Goal: Transaction & Acquisition: Book appointment/travel/reservation

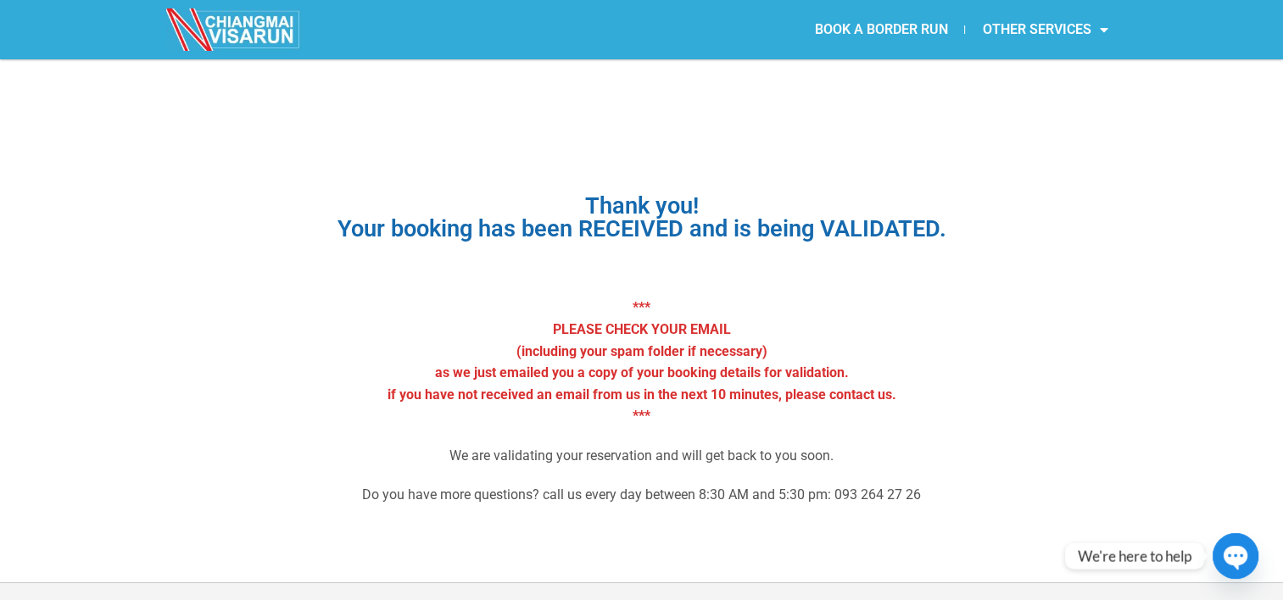
click at [881, 33] on link "BOOK A BORDER RUN" at bounding box center [880, 29] width 167 height 39
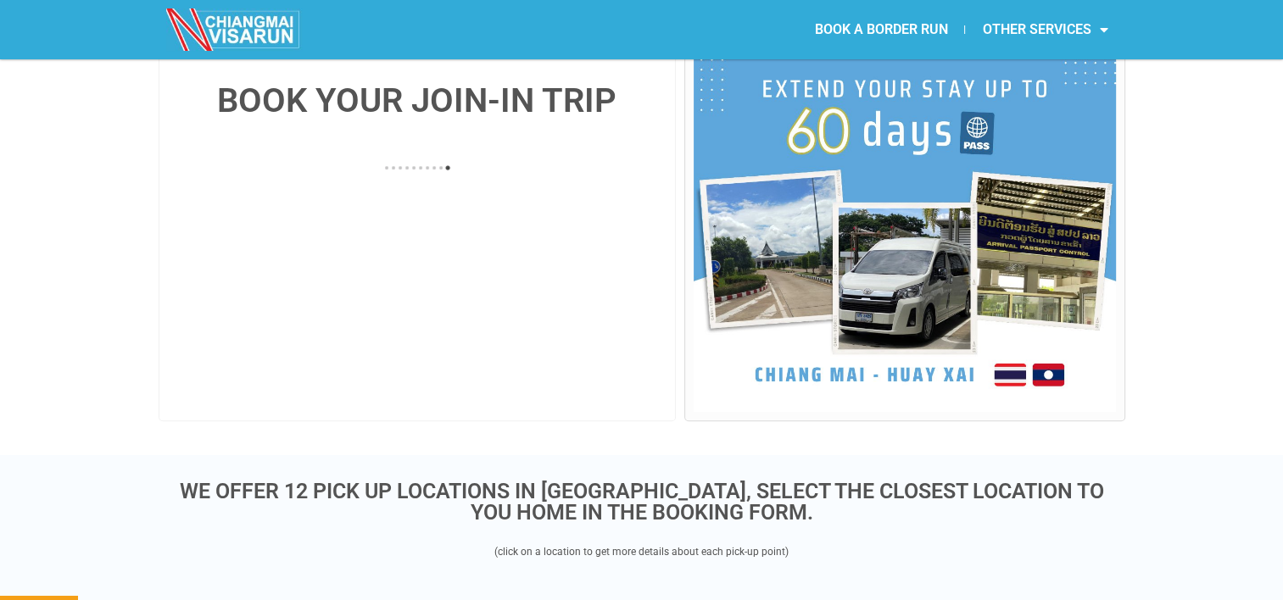
scroll to position [403, 0]
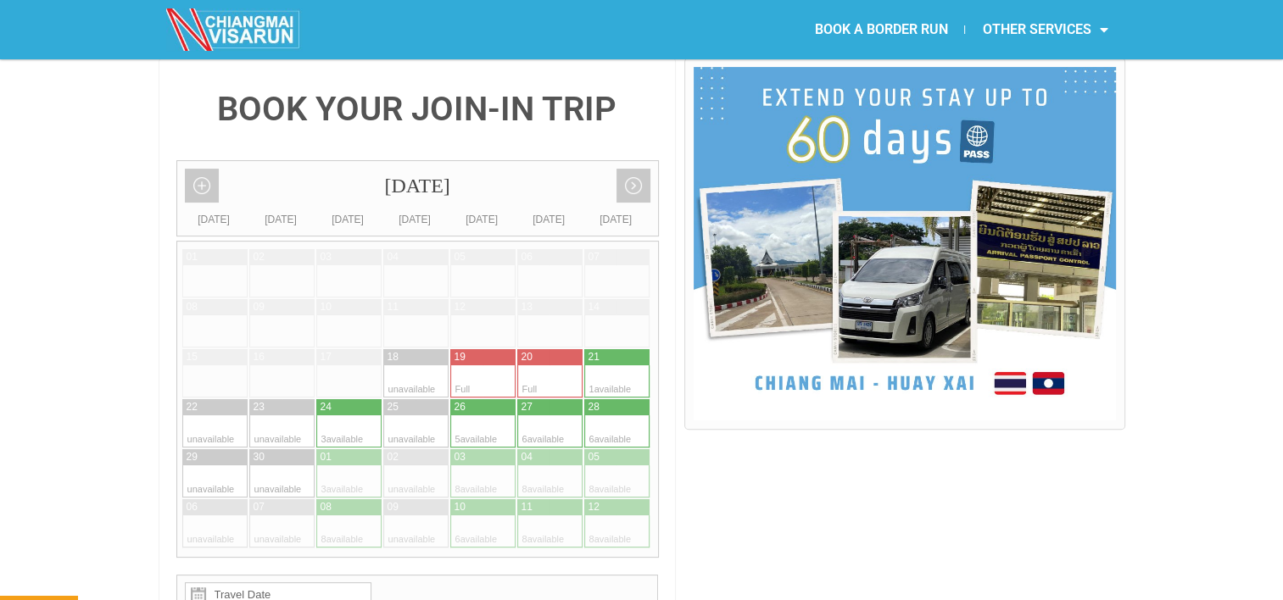
drag, startPoint x: 1290, startPoint y: 57, endPoint x: 828, endPoint y: 542, distance: 670.0
click at [631, 169] on link "Next month" at bounding box center [633, 186] width 34 height 34
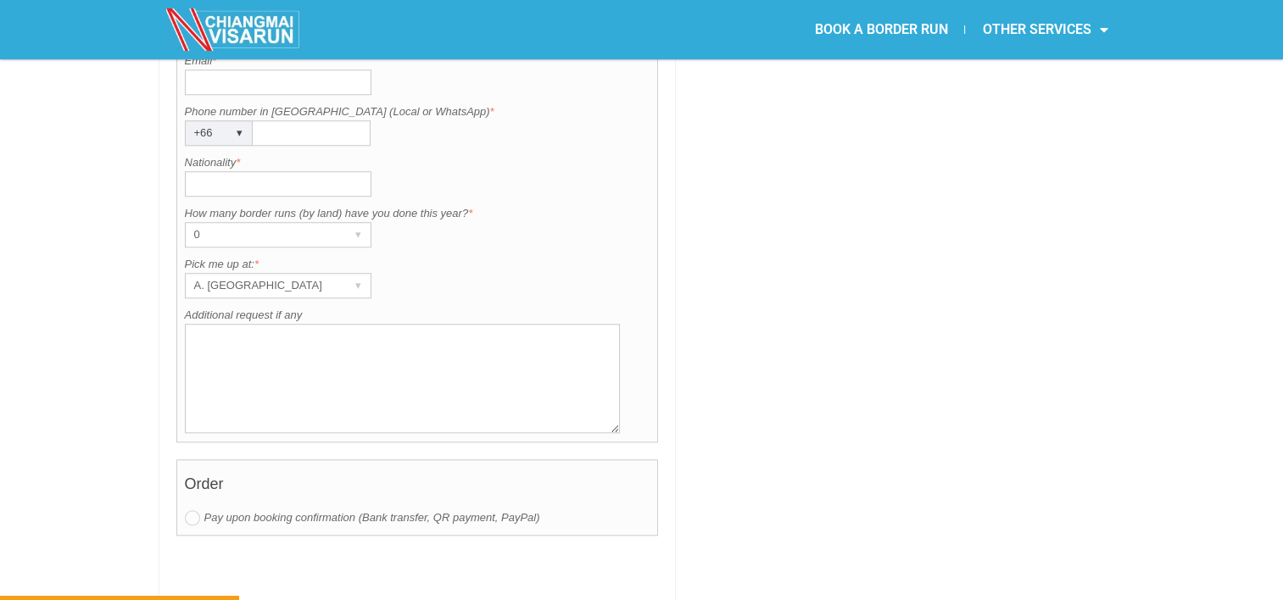
scroll to position [1469, 0]
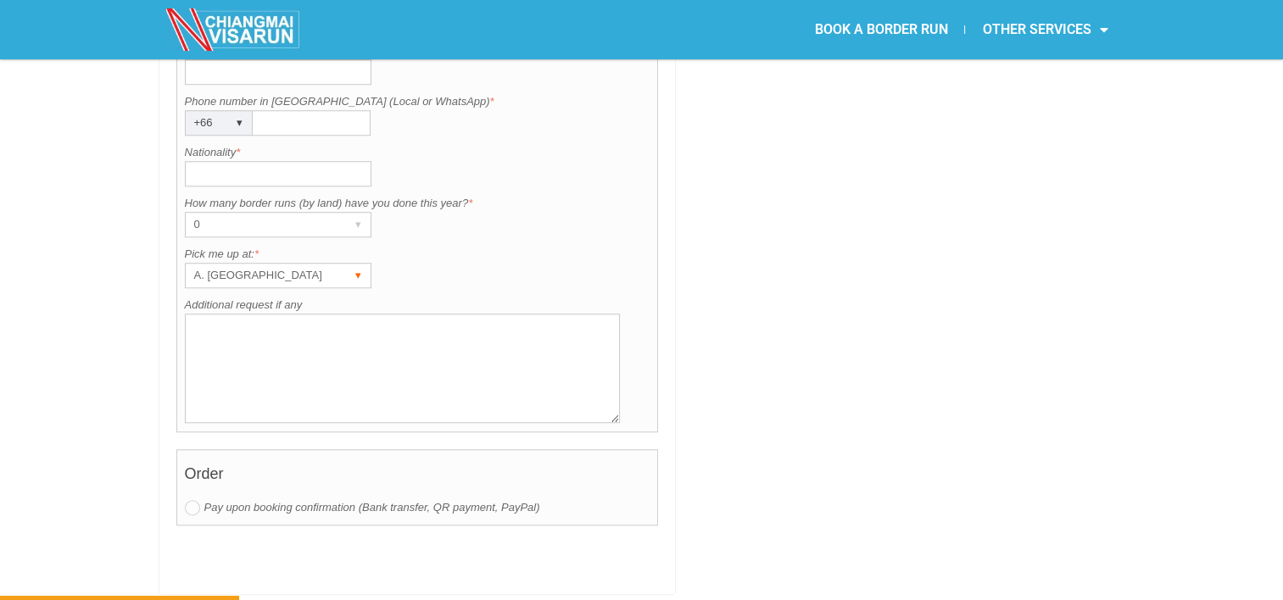
click at [350, 264] on div "▾" at bounding box center [359, 276] width 24 height 24
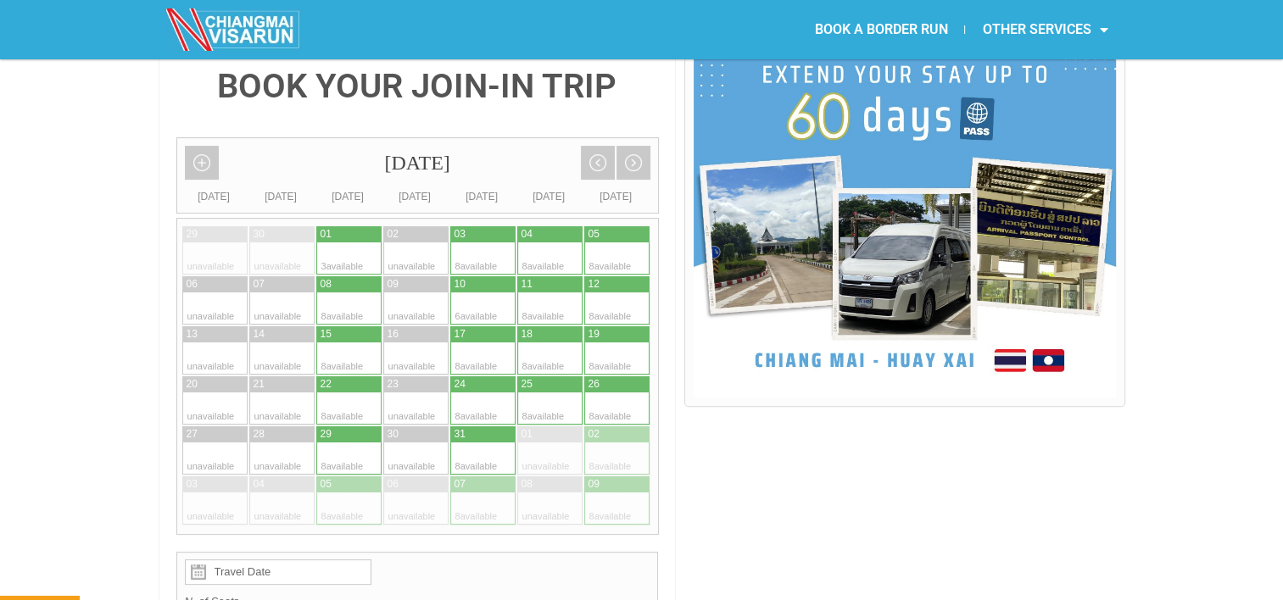
scroll to position [394, 0]
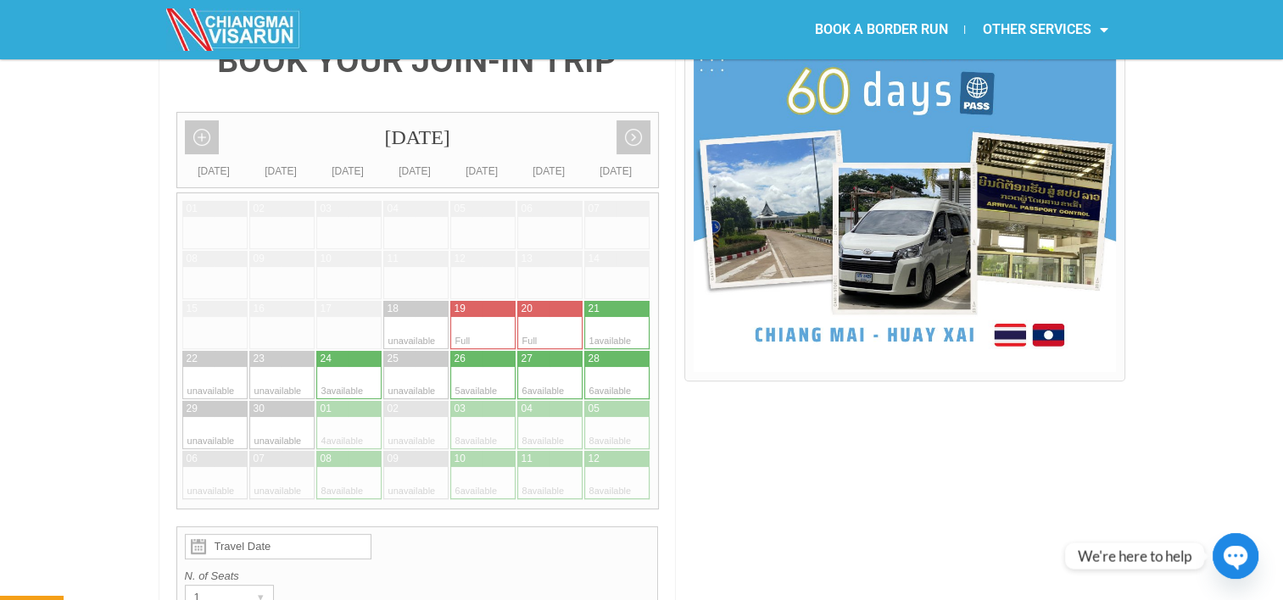
scroll to position [482, 0]
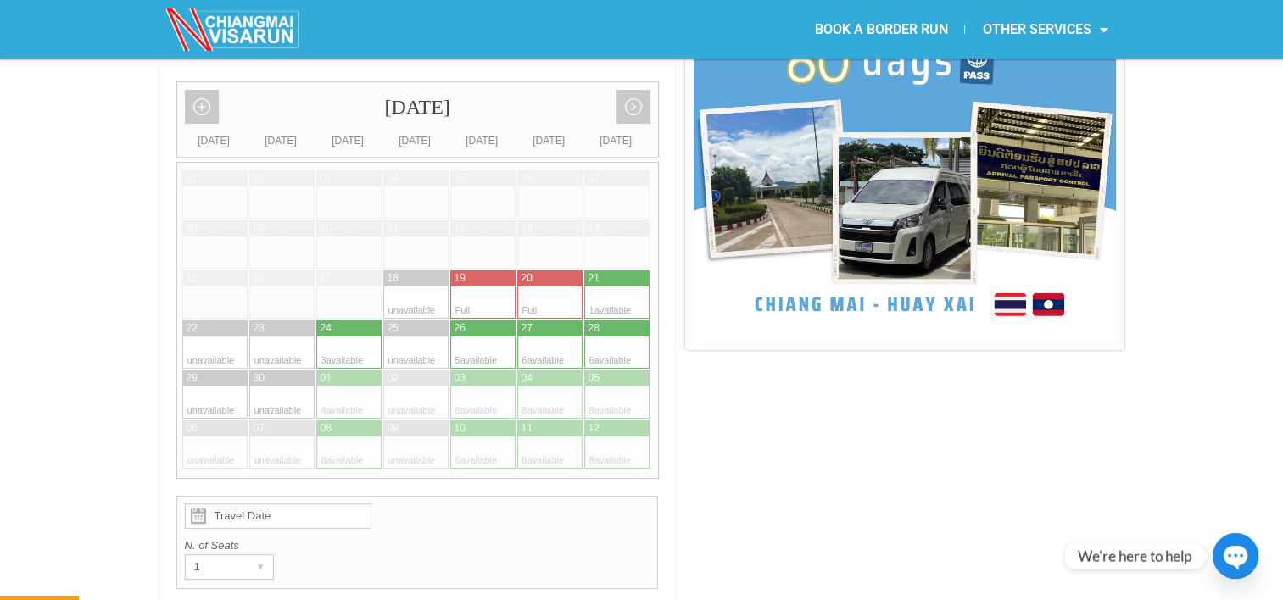
drag, startPoint x: 1279, startPoint y: 81, endPoint x: 1279, endPoint y: 91, distance: 9.3
click at [644, 90] on link "Next month" at bounding box center [633, 107] width 34 height 34
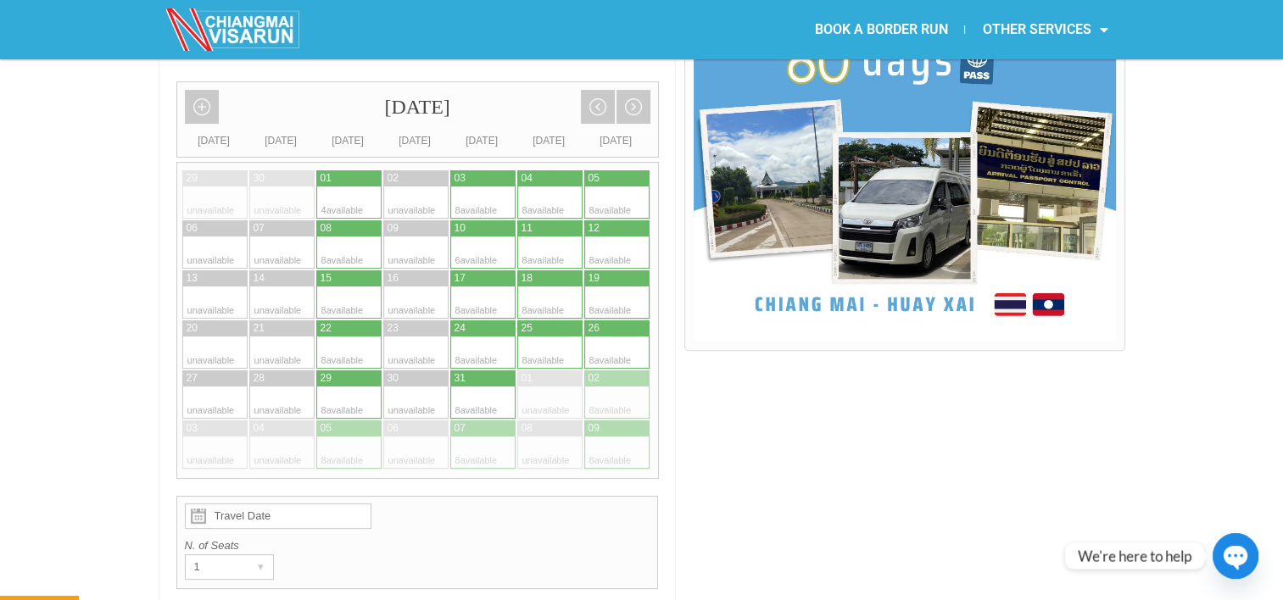
click at [370, 187] on div at bounding box center [365, 203] width 33 height 32
type input "01 October 2025"
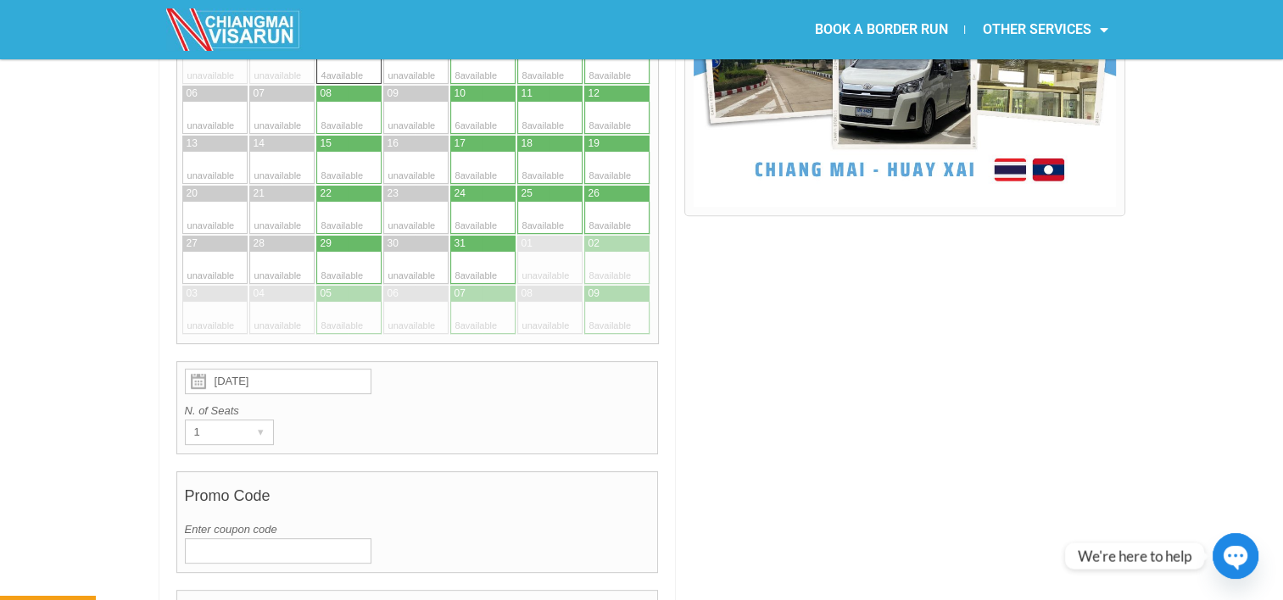
scroll to position [596, 0]
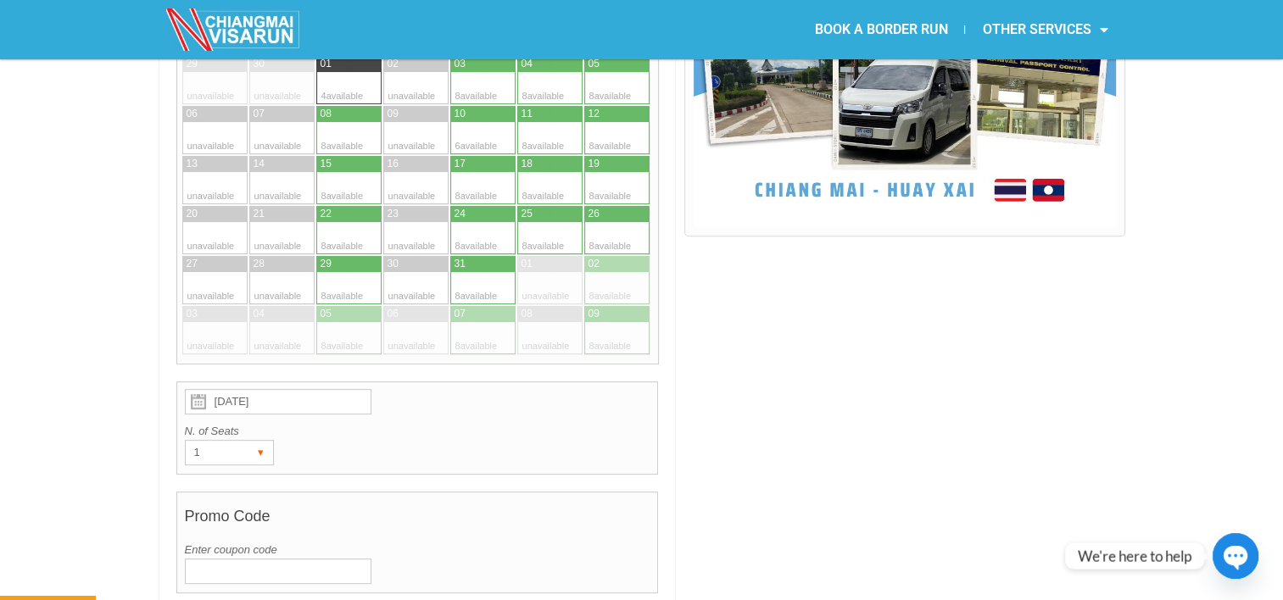
click at [266, 441] on div "▾" at bounding box center [261, 453] width 24 height 24
click at [209, 551] on li "4" at bounding box center [226, 563] width 81 height 25
radio input "true"
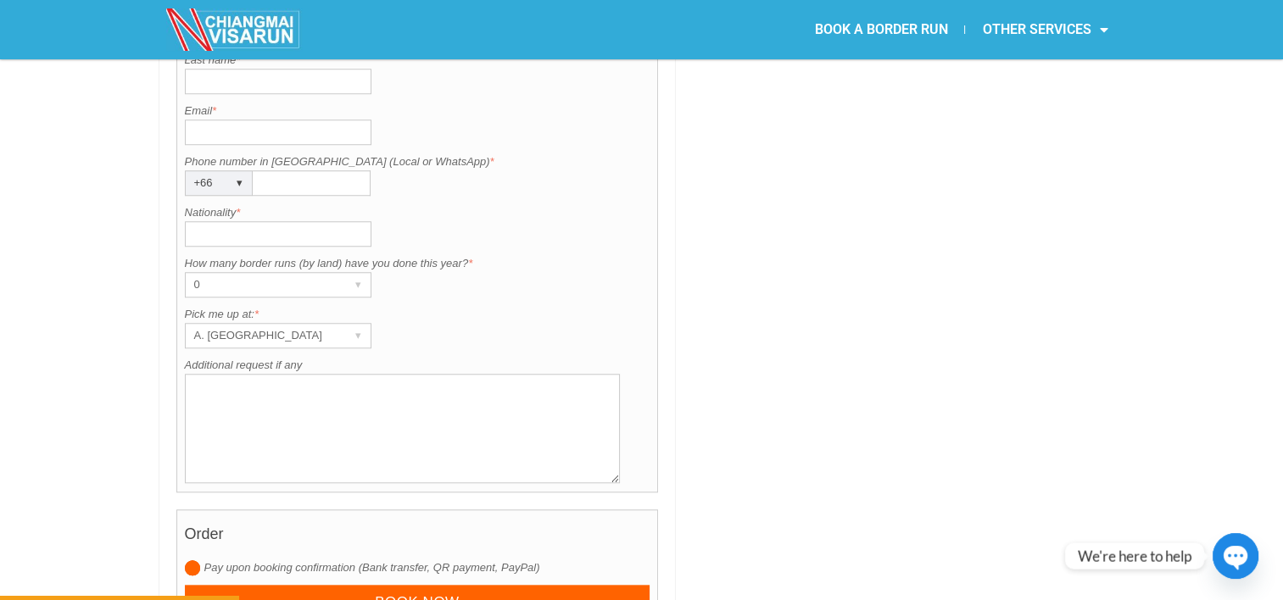
scroll to position [1533, 0]
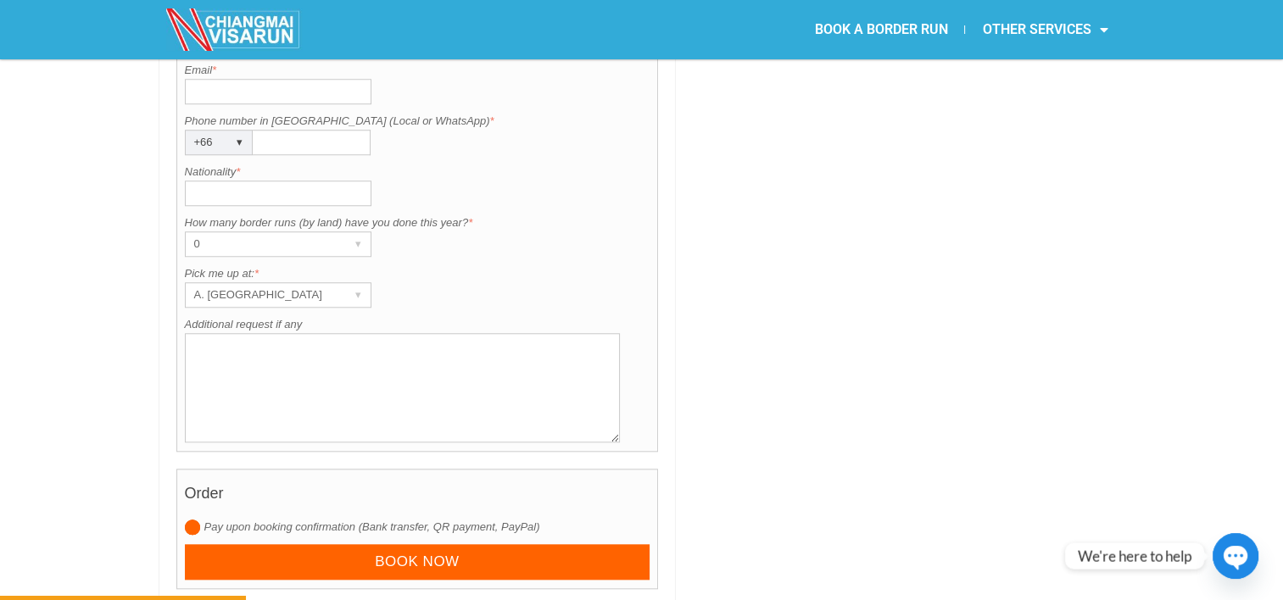
click at [360, 333] on textarea "Additional request if any" at bounding box center [403, 387] width 436 height 109
click at [387, 333] on textarea "2 px - American passport/ 2 px - Thai (no cross)" at bounding box center [403, 387] width 436 height 109
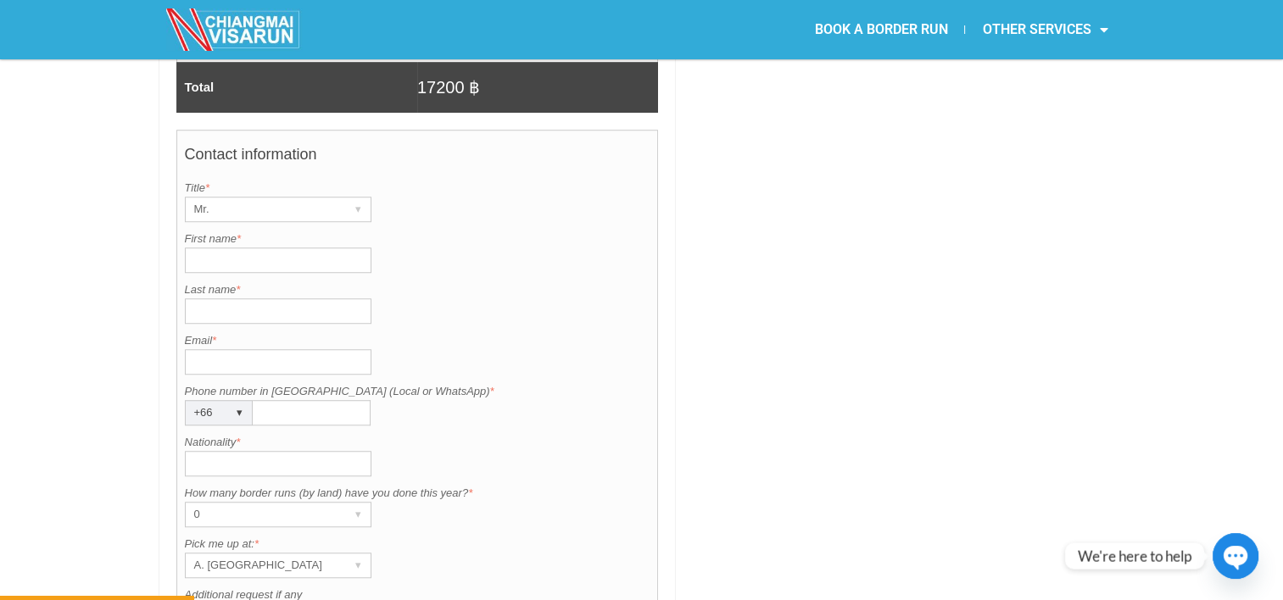
scroll to position [1117, 0]
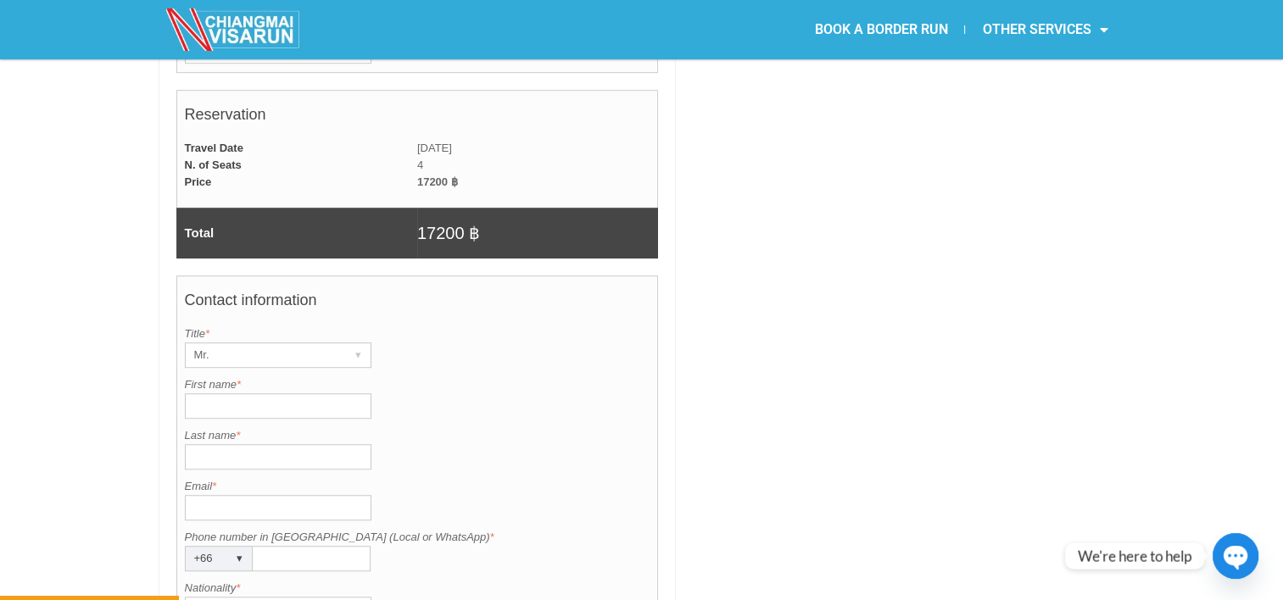
type textarea "2 px - American passport/ 2 px - Thai (not cross)"
click at [240, 393] on input "First name *" at bounding box center [278, 405] width 187 height 25
click at [205, 343] on div "Mr." at bounding box center [262, 355] width 153 height 24
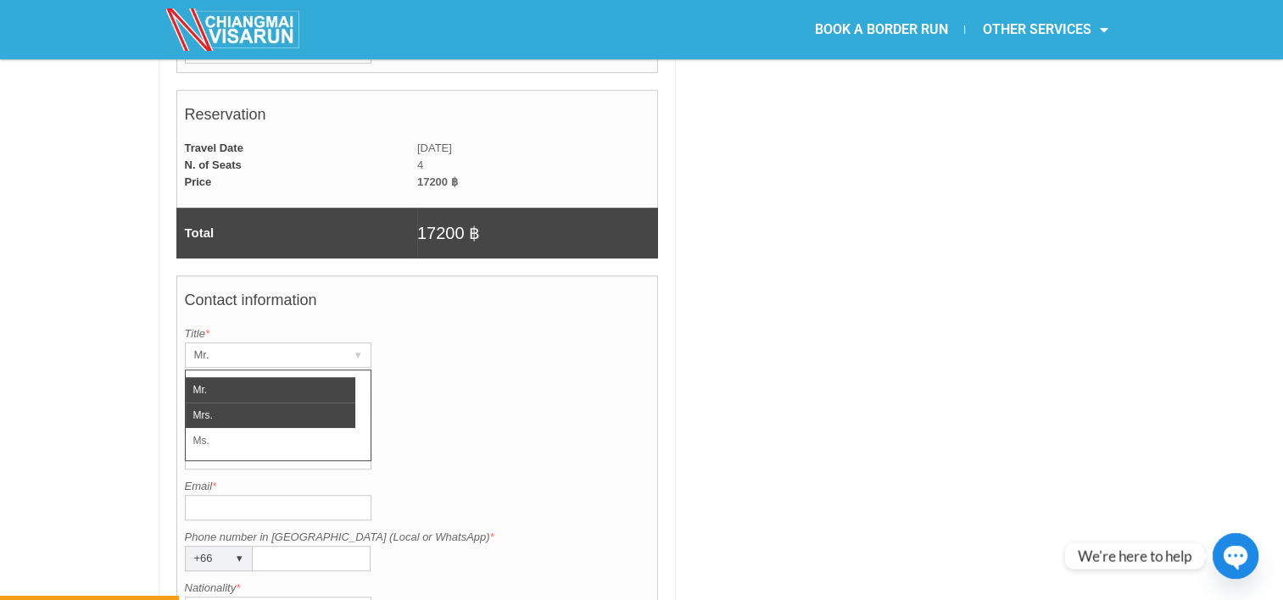
click at [215, 403] on li "Mrs." at bounding box center [271, 415] width 170 height 25
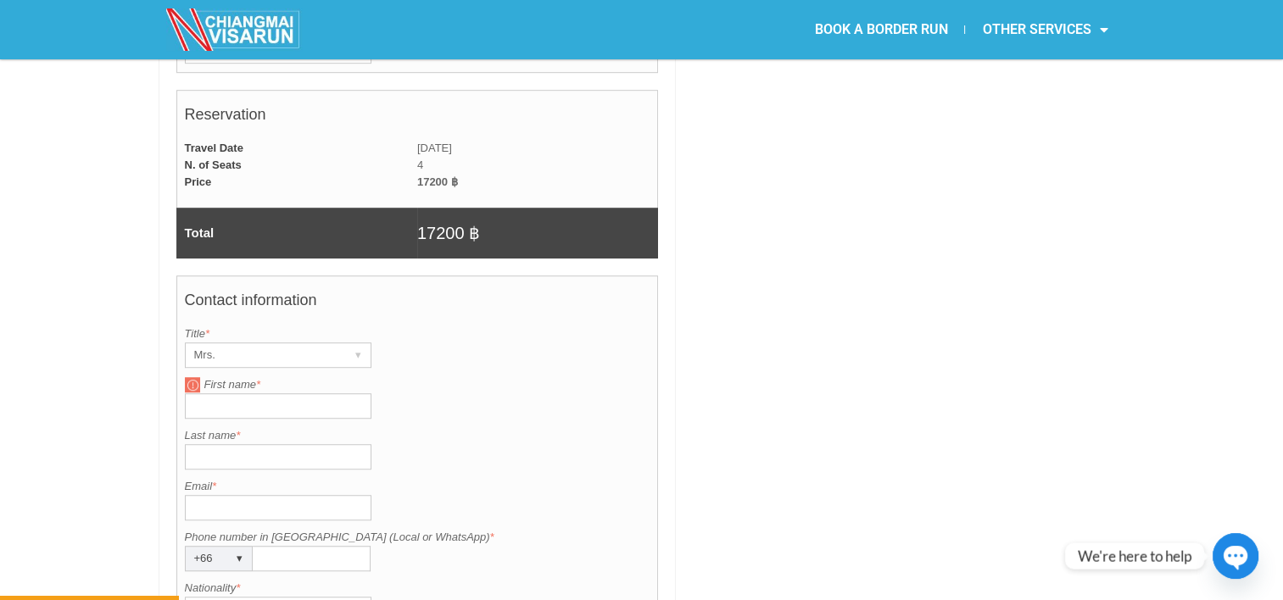
click at [259, 393] on input "First name *" at bounding box center [278, 405] width 187 height 25
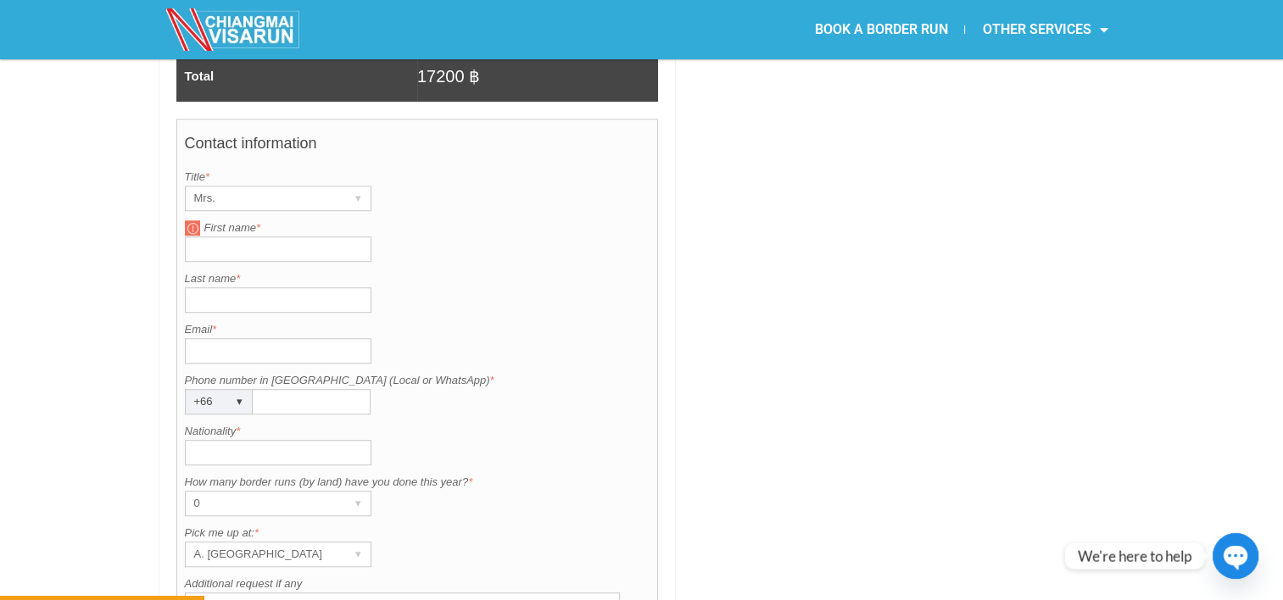
scroll to position [1263, 0]
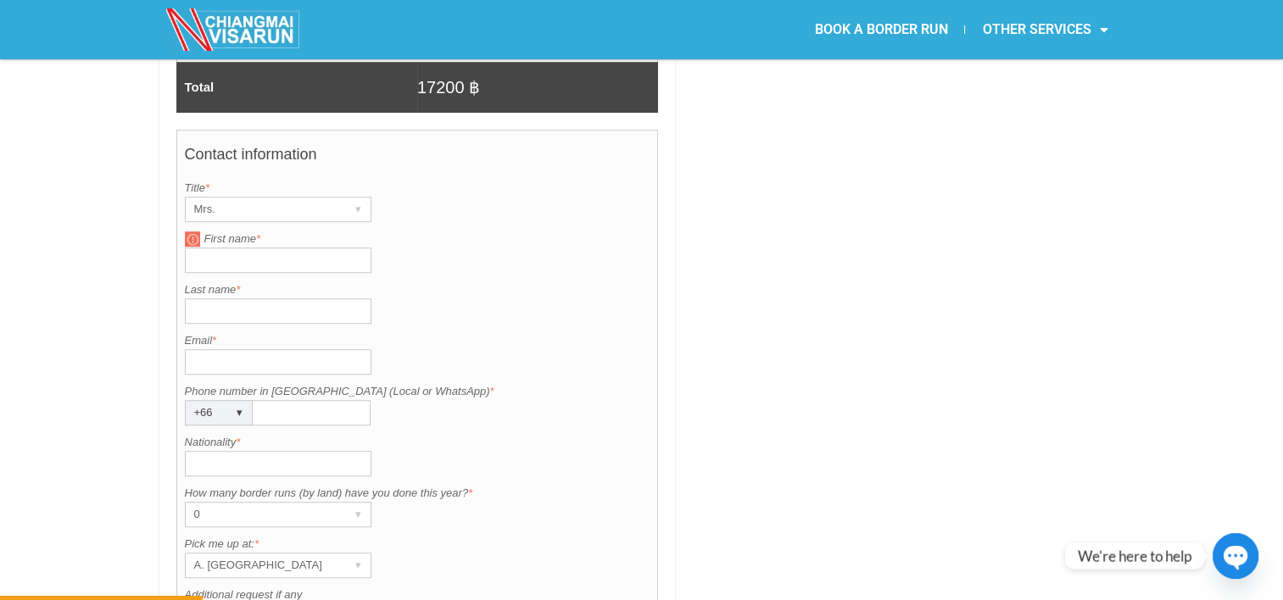
click at [259, 248] on input "First name *" at bounding box center [278, 260] width 187 height 25
type input "Ponthip"
click at [232, 298] on input "Last name *" at bounding box center [278, 310] width 187 height 25
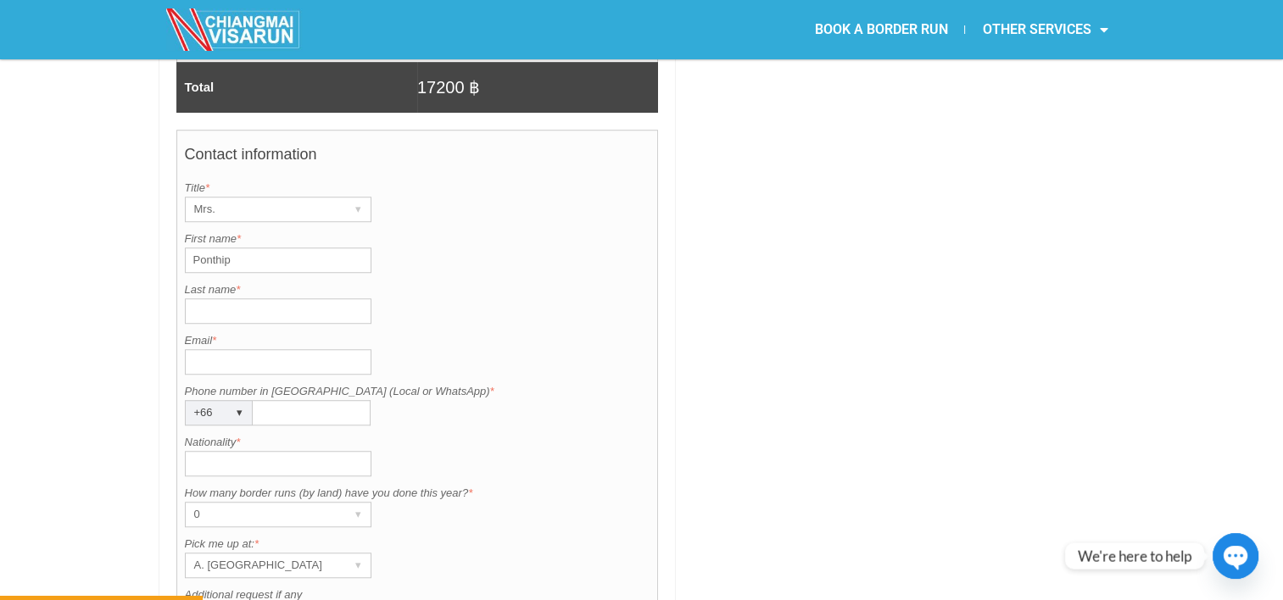
click at [232, 298] on input "Last name *" at bounding box center [278, 310] width 187 height 25
type input "Gage"
click at [241, 451] on input "Nationality *" at bounding box center [278, 463] width 187 height 25
type input "American"
click at [775, 366] on div at bounding box center [904, 64] width 440 height 1732
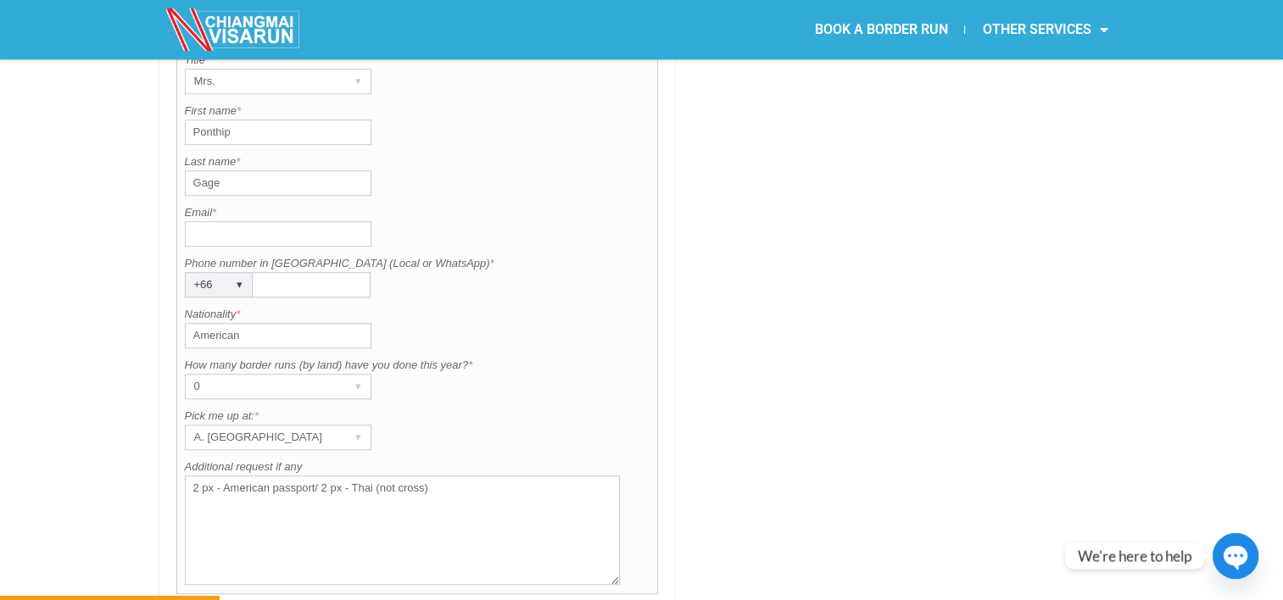
scroll to position [1401, 0]
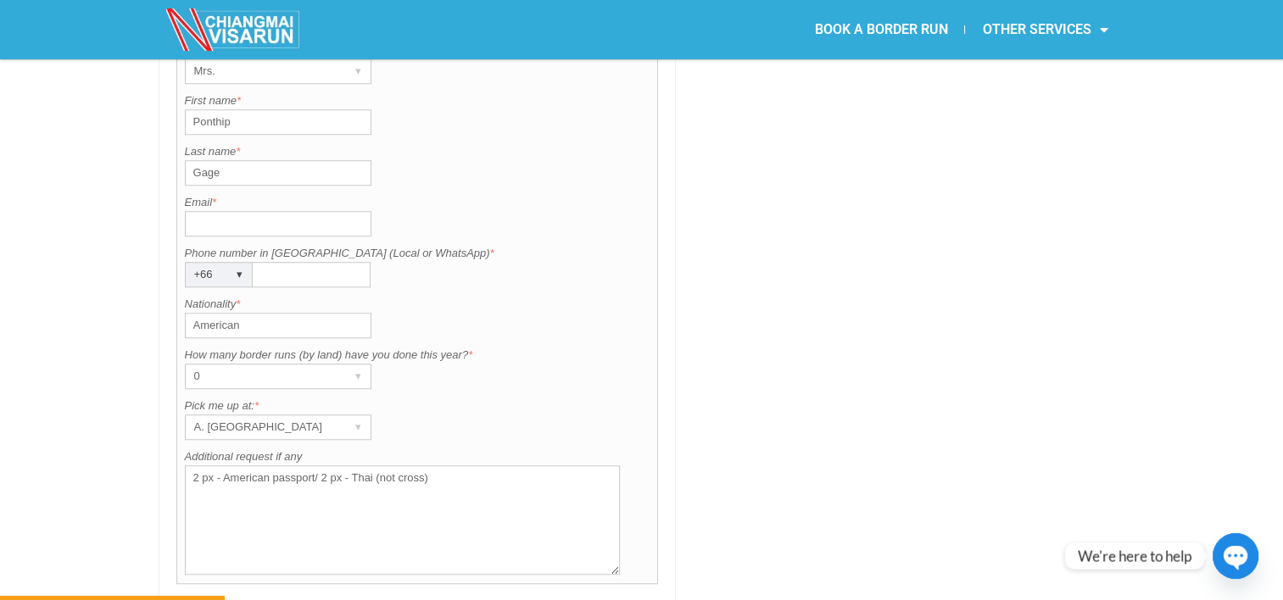
click at [242, 211] on input "Email *" at bounding box center [278, 223] width 187 height 25
type input "ponthipcarter@gmail.com"
type input "0832621954"
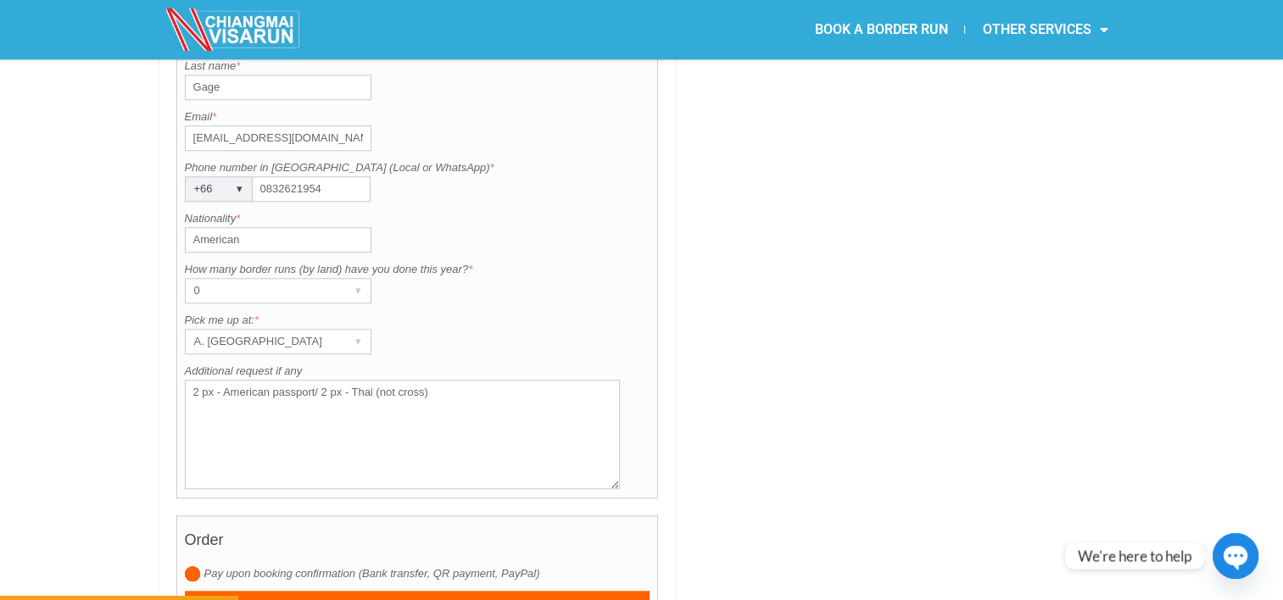
scroll to position [1528, 0]
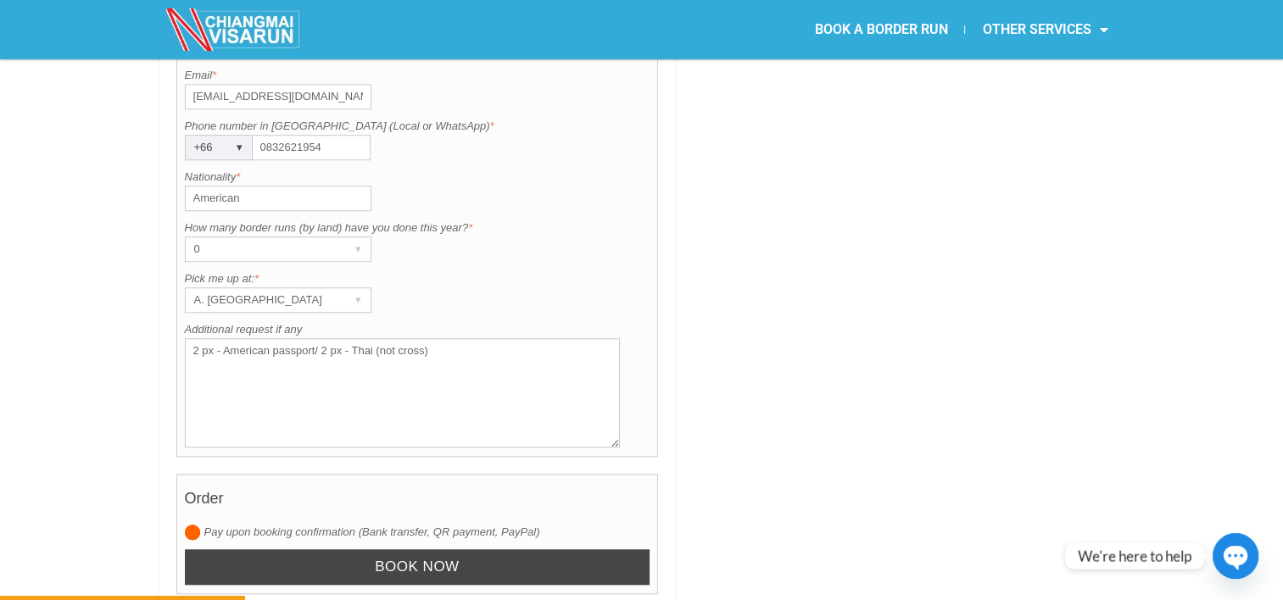
click at [392, 549] on input "Book now" at bounding box center [418, 567] width 466 height 36
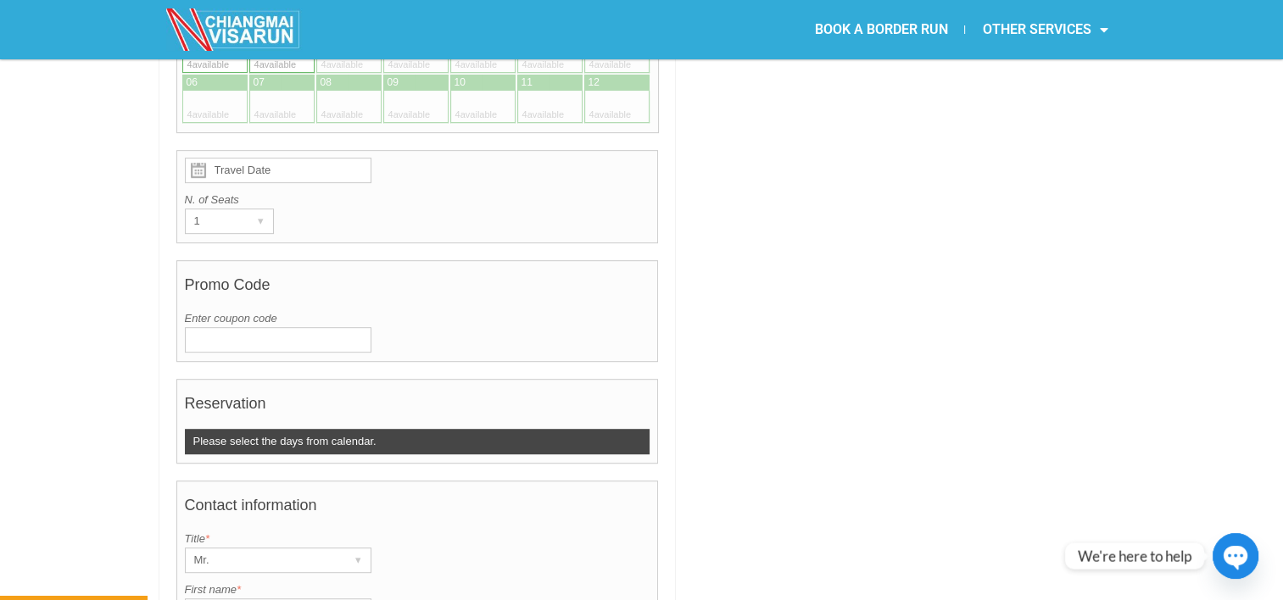
scroll to position [561, 0]
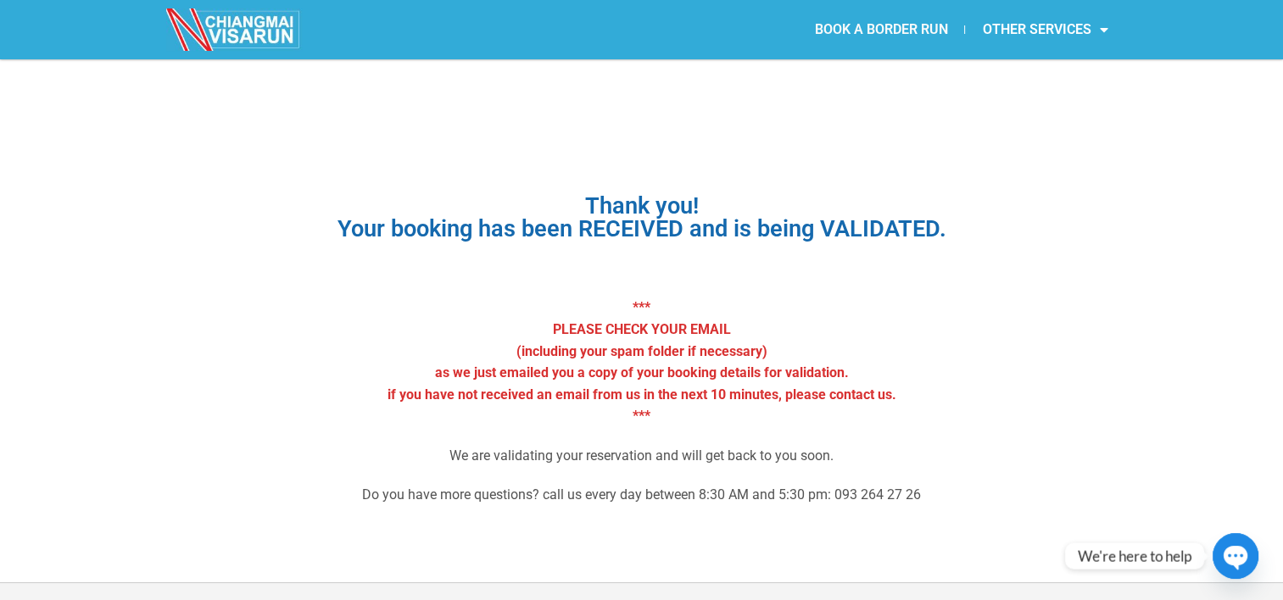
click at [897, 34] on link "BOOK A BORDER RUN" at bounding box center [880, 29] width 167 height 39
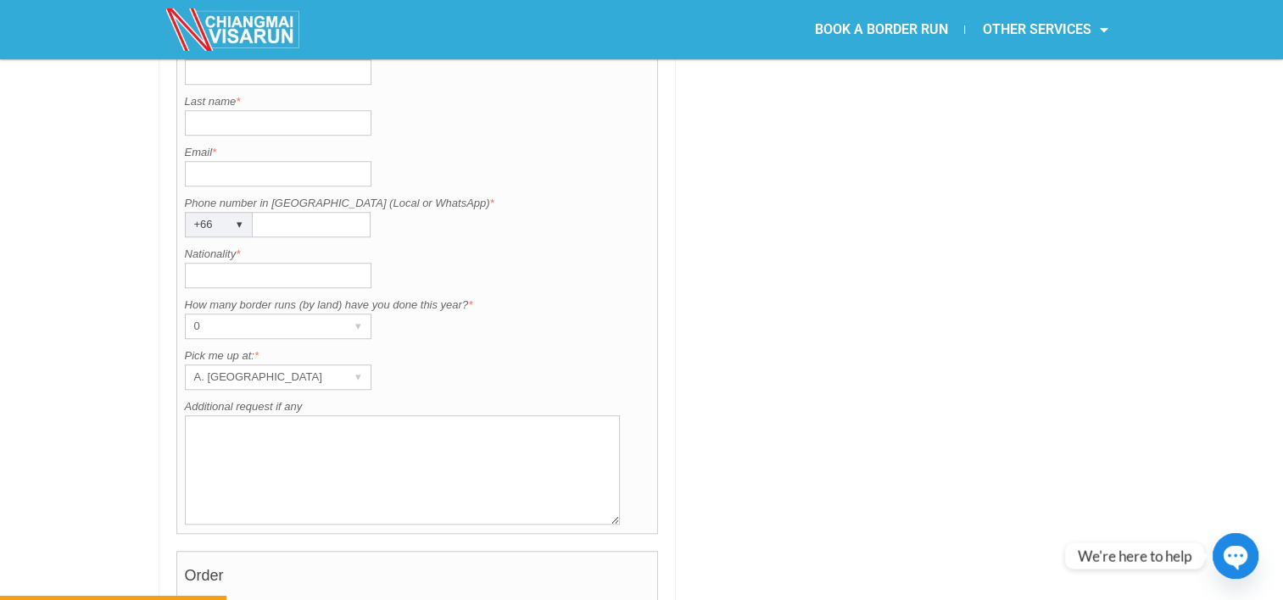
scroll to position [1387, 0]
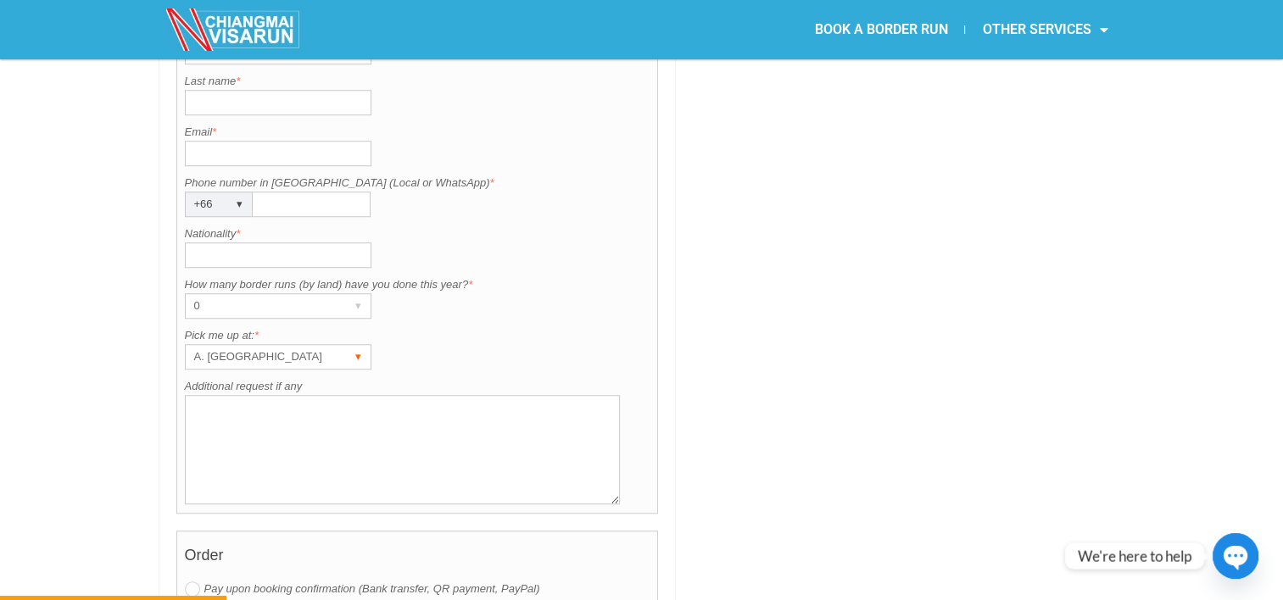
click at [349, 345] on div "▾" at bounding box center [359, 357] width 24 height 24
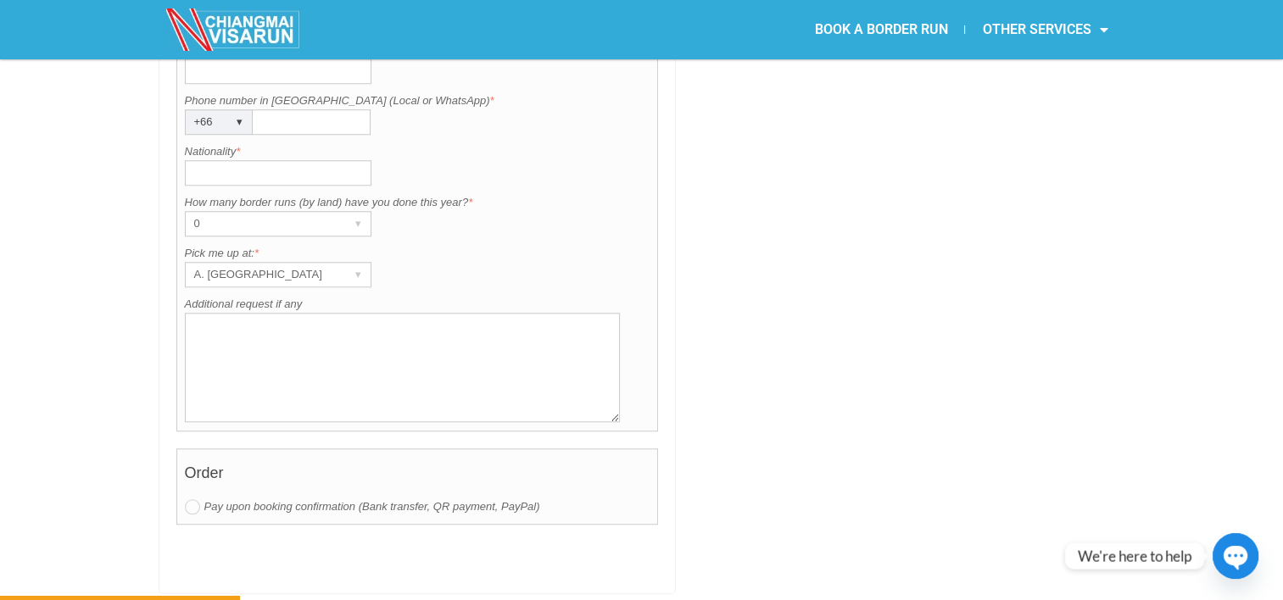
scroll to position [1429, 0]
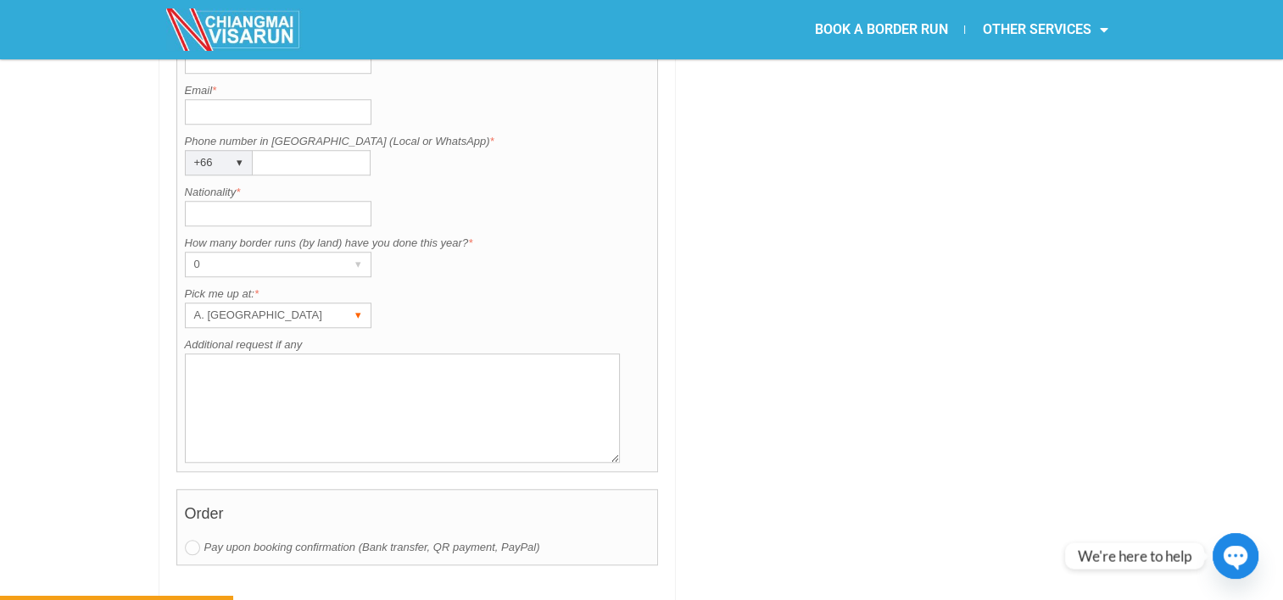
click at [360, 304] on div "▾" at bounding box center [359, 316] width 24 height 24
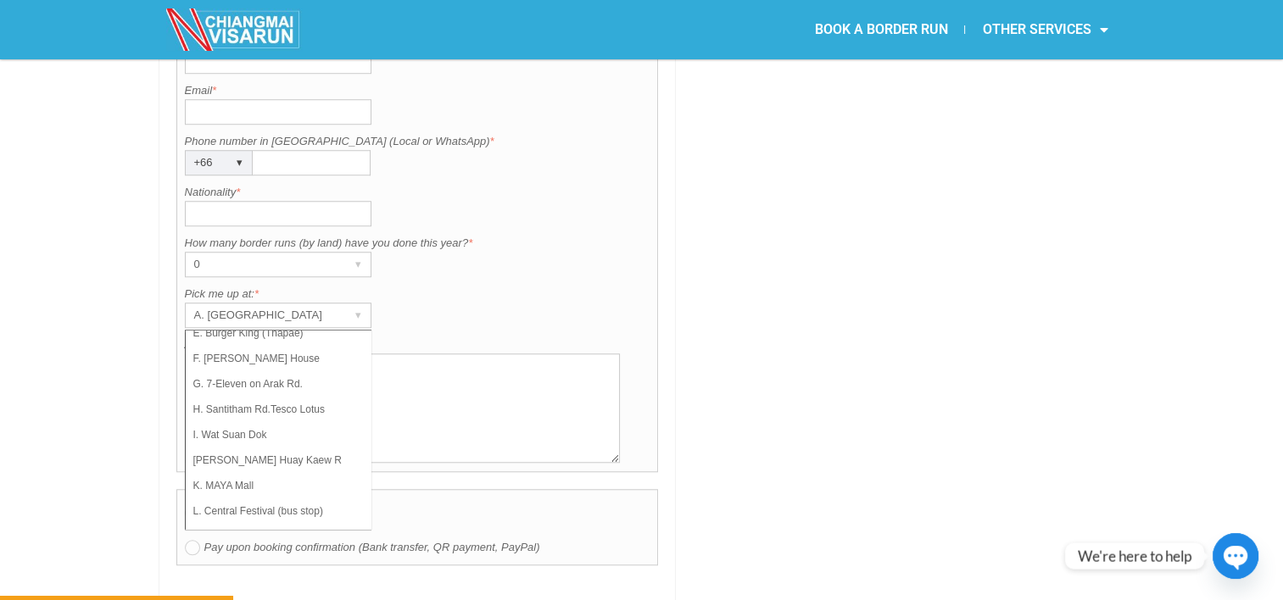
scroll to position [120, 0]
click at [315, 498] on li "L. Central Festival (bus stop)" at bounding box center [271, 510] width 170 height 25
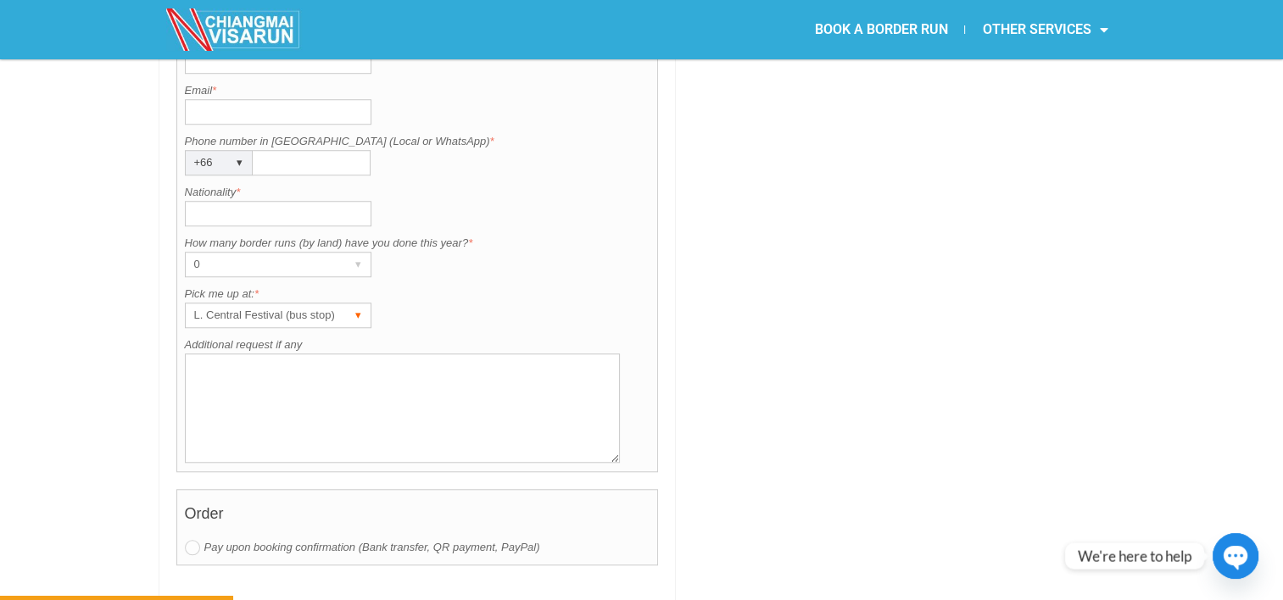
click at [358, 304] on div "▾" at bounding box center [359, 316] width 24 height 24
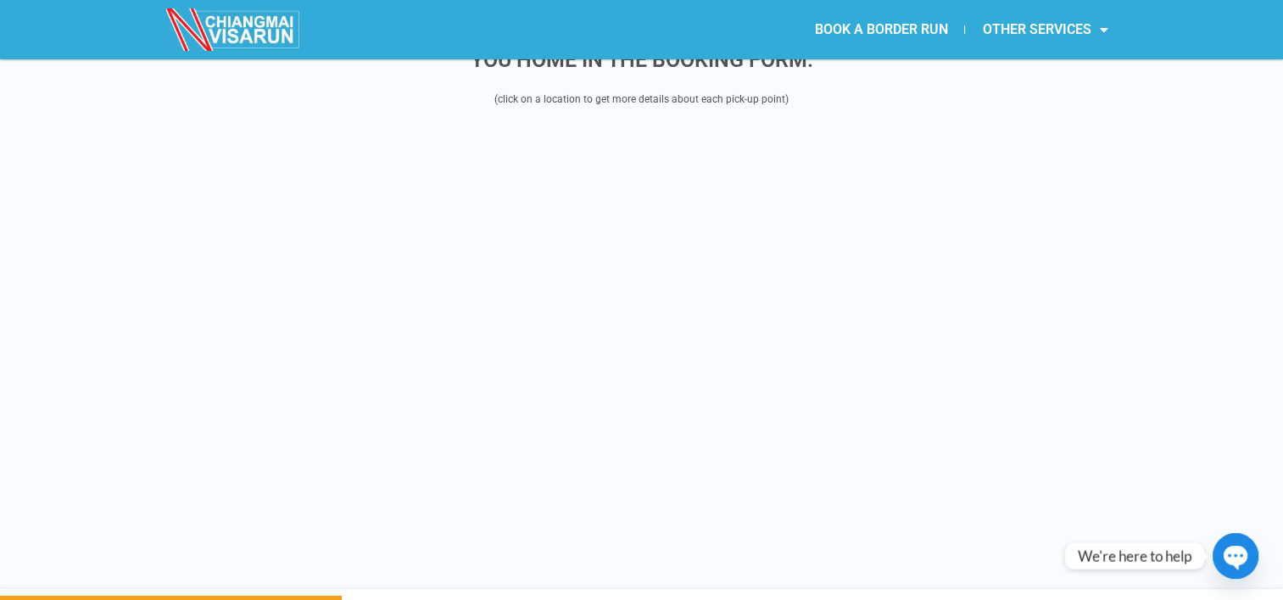
scroll to position [2033, 0]
